Goal: Check status: Check status

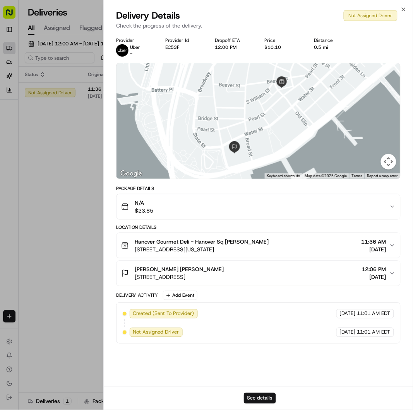
click at [266, 394] on button "See details" at bounding box center [260, 398] width 32 height 11
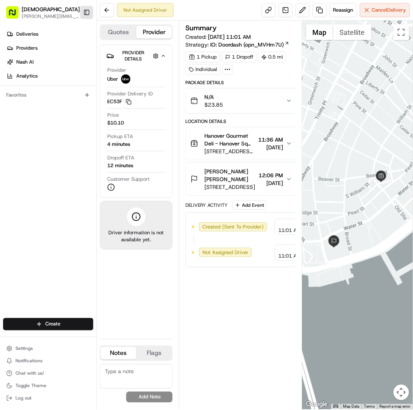
click at [83, 16] on button "Toggle Sidebar" at bounding box center [86, 12] width 13 height 13
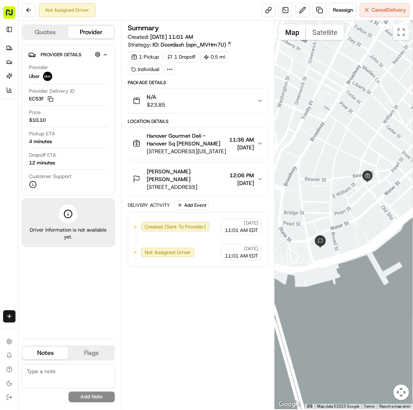
click at [215, 302] on div "Summary Created: 08/23/2025 11:01 AM Strategy: IO: Doordash (opn_MVHm7U) 1 Pick…" at bounding box center [198, 214] width 141 height 381
click at [229, 10] on div "Not Assigned Driver Reassign Cancel Delivery" at bounding box center [216, 10] width 395 height 21
click at [145, 375] on div "Summary Created: 08/23/2025 11:01 AM Strategy: IO: Doordash (opn_MVHm7U) 1 Pick…" at bounding box center [198, 214] width 141 height 381
click at [42, 32] on button "Quotes" at bounding box center [45, 32] width 46 height 12
click at [77, 28] on button "Provider" at bounding box center [91, 32] width 46 height 12
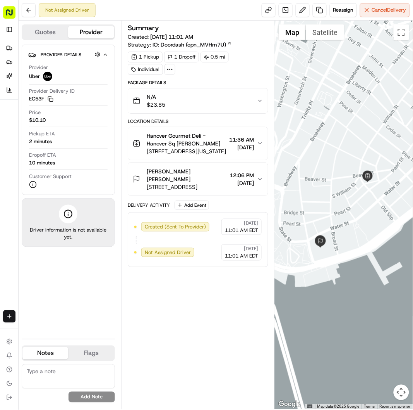
click at [66, 32] on button "Quotes" at bounding box center [45, 32] width 46 height 12
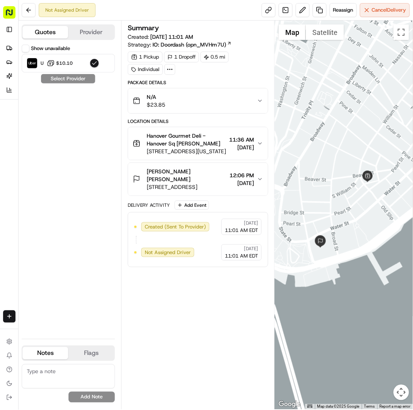
click at [98, 26] on button "Provider" at bounding box center [91, 32] width 46 height 12
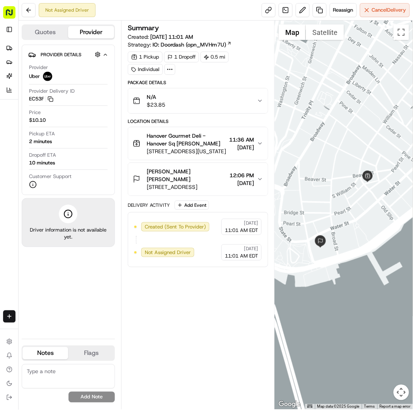
click at [245, 322] on div "Summary Created: 08/23/2025 11:01 AM Strategy: IO: Doordash (opn_MVHm7U) 1 Pick…" at bounding box center [198, 214] width 141 height 381
click at [227, 13] on div "Not Assigned Driver Reassign Cancel Delivery" at bounding box center [216, 10] width 395 height 21
click at [169, 6] on div "Not Assigned Driver Reassign Cancel Delivery" at bounding box center [216, 10] width 395 height 21
click at [181, 187] on span "[STREET_ADDRESS]" at bounding box center [187, 187] width 80 height 8
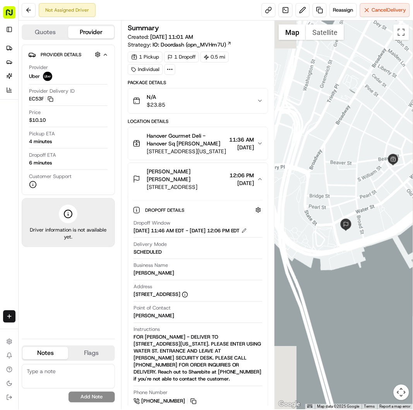
drag, startPoint x: 306, startPoint y: 165, endPoint x: 332, endPoint y: 148, distance: 30.5
click at [332, 148] on div at bounding box center [344, 215] width 138 height 389
click at [58, 30] on button "Quotes" at bounding box center [45, 32] width 46 height 12
click at [87, 30] on button "Provider" at bounding box center [91, 32] width 46 height 12
click at [148, 12] on div "Not Assigned Driver Reassign Cancel Delivery" at bounding box center [216, 10] width 395 height 21
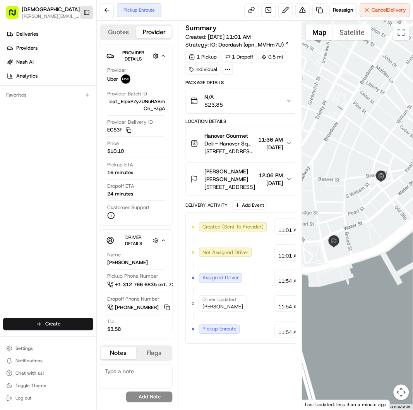
click at [83, 11] on button "Toggle Sidebar" at bounding box center [86, 12] width 13 height 13
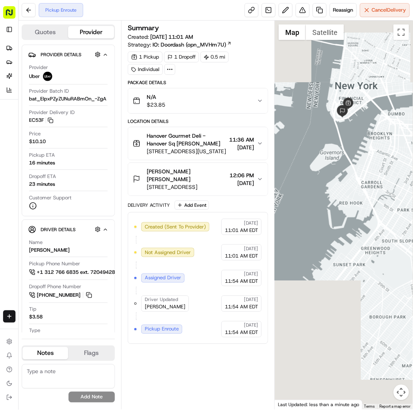
drag, startPoint x: 365, startPoint y: 90, endPoint x: 356, endPoint y: 190, distance: 100.7
click at [356, 190] on div at bounding box center [344, 215] width 138 height 389
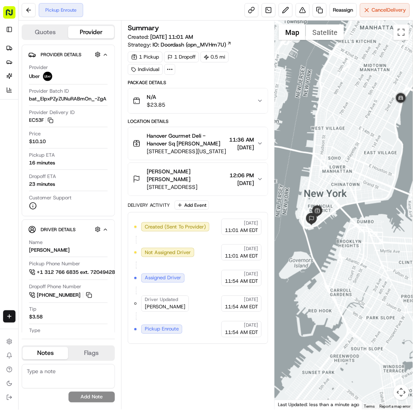
drag, startPoint x: 358, startPoint y: 187, endPoint x: 339, endPoint y: 172, distance: 24.0
click at [339, 172] on div at bounding box center [344, 215] width 138 height 389
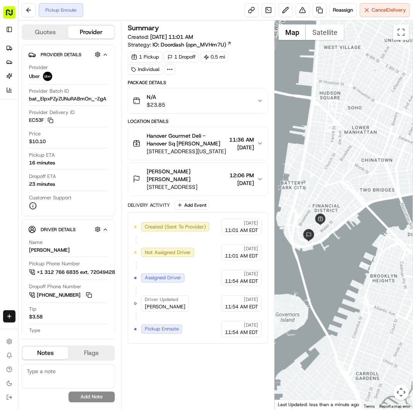
drag, startPoint x: 334, startPoint y: 180, endPoint x: 360, endPoint y: 144, distance: 44.7
click at [360, 144] on div at bounding box center [344, 215] width 138 height 389
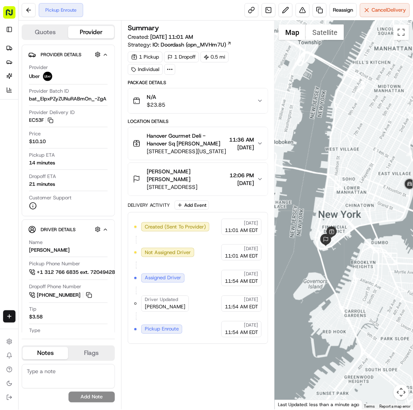
drag, startPoint x: 326, startPoint y: 247, endPoint x: 334, endPoint y: 250, distance: 7.7
click at [334, 250] on div at bounding box center [344, 215] width 138 height 389
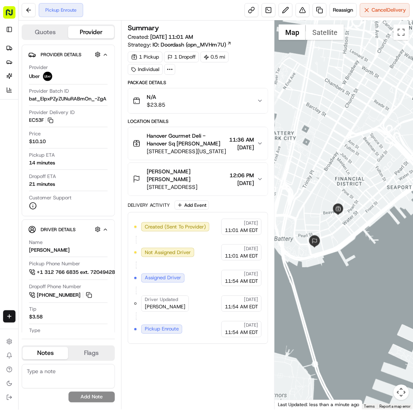
drag, startPoint x: 328, startPoint y: 250, endPoint x: 358, endPoint y: 240, distance: 32.1
click at [358, 240] on div at bounding box center [344, 215] width 138 height 389
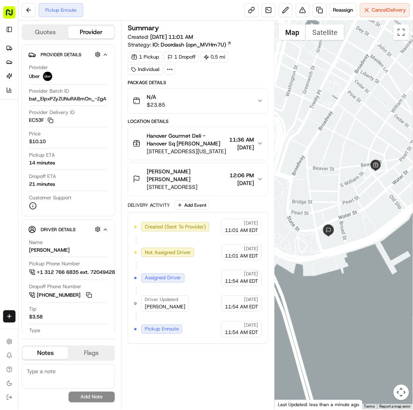
drag, startPoint x: 353, startPoint y: 238, endPoint x: 383, endPoint y: 229, distance: 31.0
click at [383, 229] on div at bounding box center [344, 215] width 138 height 389
